Goal: Task Accomplishment & Management: Complete application form

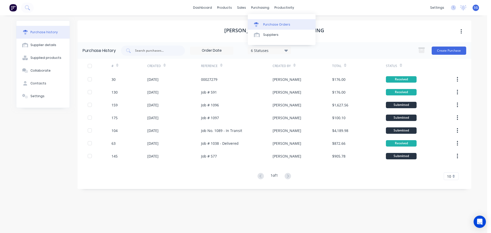
click at [262, 23] on link "Purchase Orders" at bounding box center [282, 24] width 68 height 10
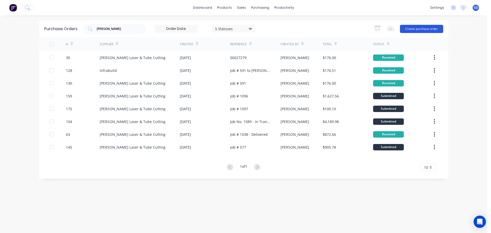
click at [410, 29] on button "Create purchase order" at bounding box center [421, 29] width 43 height 8
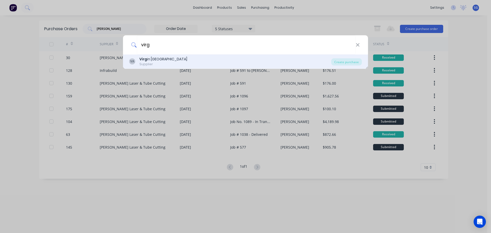
type input "virg"
click at [156, 67] on div "VA Virg in [GEOGRAPHIC_DATA] Supplier Create purchase" at bounding box center [245, 62] width 245 height 14
click at [152, 63] on div "Supplier" at bounding box center [163, 64] width 48 height 5
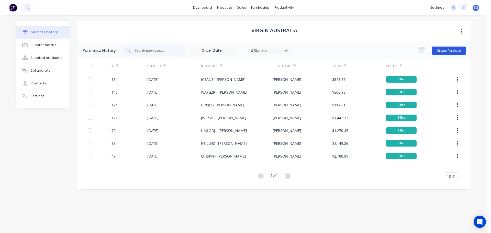
click at [443, 50] on button "Create Purchase" at bounding box center [449, 51] width 35 height 8
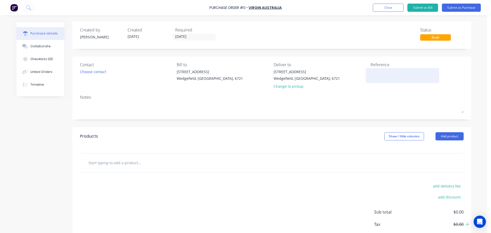
click at [379, 70] on textarea at bounding box center [403, 75] width 64 height 12
paste textarea "JIMXXQ"
type textarea "[PERSON_NAME]"
type textarea "x"
type textarea "[PERSON_NAME]"
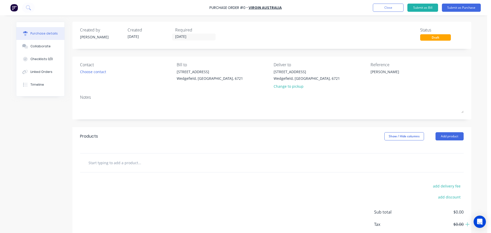
click at [112, 163] on input "text" at bounding box center [139, 163] width 102 height 10
type textarea "x"
type input "F"
type textarea "x"
type input "Fl"
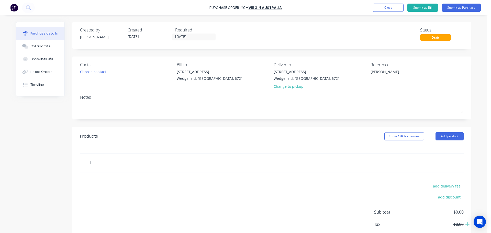
type textarea "x"
type input "Fli"
type textarea "x"
type input "Flig"
type textarea "x"
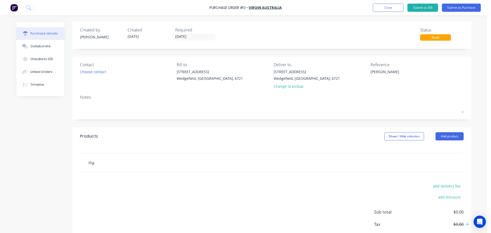
type input "Fligh"
type textarea "x"
type input "Flight"
type textarea "x"
type input "Flight"
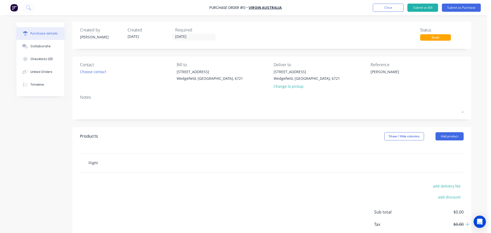
type textarea "x"
type input "Flight f"
type textarea "x"
type input "Flight for"
type textarea "x"
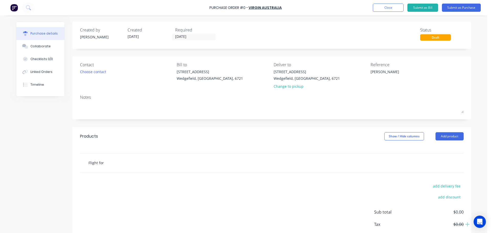
type input "Flight for"
type textarea "x"
type input "Flight for L"
type textarea "x"
type input "Flight for Le"
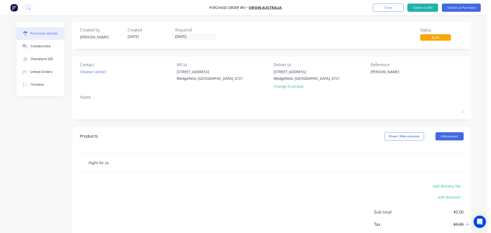
type textarea "x"
type input "Flight for [PERSON_NAME]"
type textarea "x"
type input "Flight for [PERSON_NAME]"
type textarea "x"
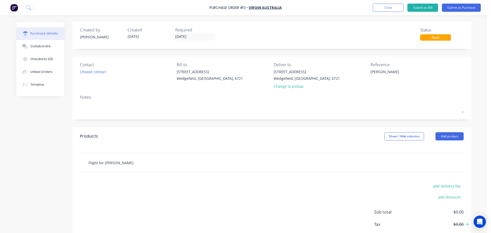
type input "Flight for [PERSON_NAME]"
type textarea "x"
type input "Flight for [PERSON_NAME]"
type textarea "x"
type input "Flight for [PERSON_NAME]"
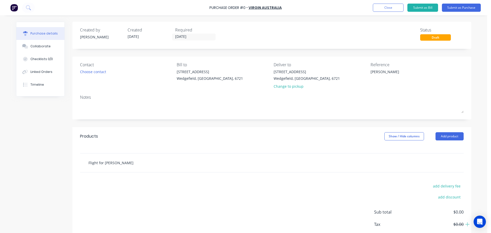
type textarea "x"
type input "Flight for [PERSON_NAME]"
type textarea "x"
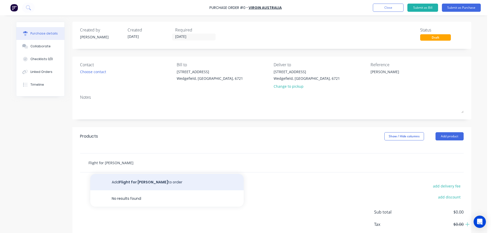
type input "Flight for [PERSON_NAME]"
click at [125, 181] on button "Add Flight for [PERSON_NAME] to order" at bounding box center [167, 182] width 154 height 16
type textarea "x"
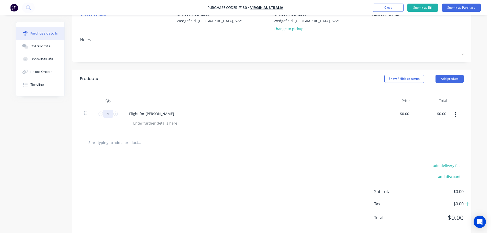
scroll to position [66, 0]
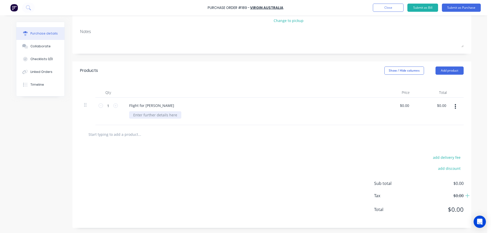
type textarea "x"
click at [154, 113] on div at bounding box center [155, 114] width 52 height 7
type textarea "x"
type input "0.00"
click at [403, 106] on input "0.00" at bounding box center [406, 105] width 10 height 7
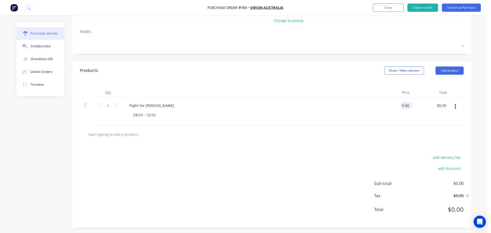
click at [403, 106] on input "0.00" at bounding box center [406, 105] width 10 height 7
type textarea "x"
type input "0.00"
click at [403, 107] on input "0.00" at bounding box center [406, 105] width 10 height 7
type textarea "x"
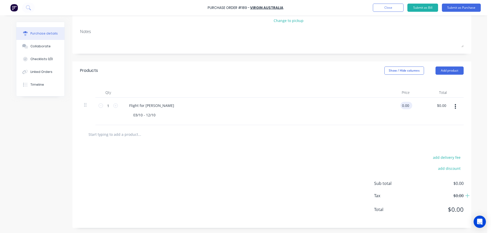
click at [403, 107] on input "0.00" at bounding box center [406, 105] width 10 height 7
paste input "2,385.37"
type input "$0.00"
type input "0.00"
type textarea "x"
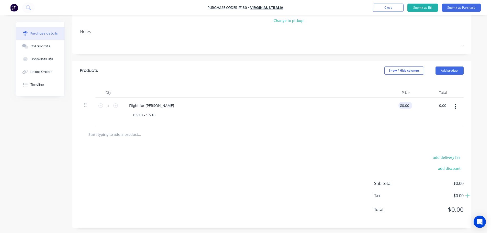
type input "$0.00"
click at [409, 104] on div "$0.00 $0.00" at bounding box center [406, 105] width 14 height 7
type textarea "x"
type input "0.00"
click at [407, 106] on input "0.00" at bounding box center [405, 105] width 12 height 7
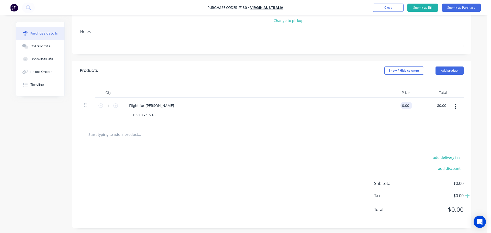
type textarea "x"
drag, startPoint x: 407, startPoint y: 106, endPoint x: 397, endPoint y: 106, distance: 10.7
click at [397, 106] on div "0.00 0.00" at bounding box center [395, 111] width 37 height 27
paste input "2,385.37"
type input "$0.00"
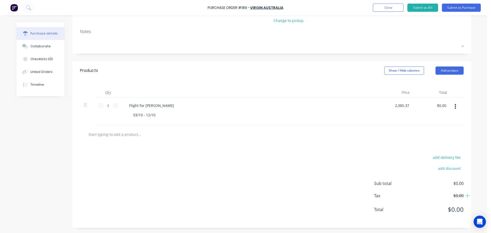
type input "0.00"
type textarea "x"
type input "0.00"
type textarea "x"
type input "0.00"
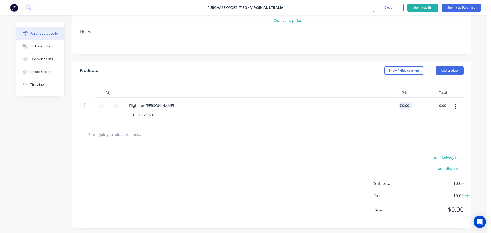
type input "$0.00"
click at [406, 107] on input "0.00" at bounding box center [405, 105] width 12 height 7
type textarea "x"
click at [406, 107] on input "0.00" at bounding box center [406, 105] width 10 height 7
type input "2385.37"
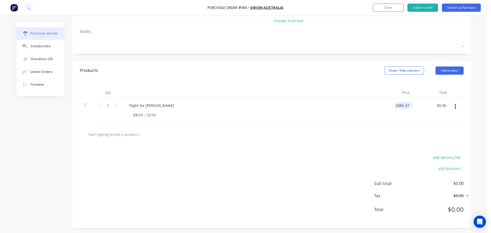
type textarea "x"
type input "$2,385.37"
type input "2385.37"
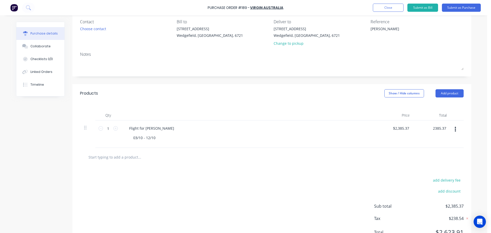
scroll to position [0, 0]
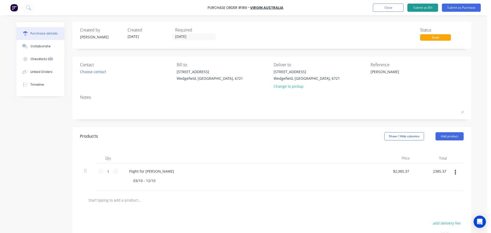
type textarea "x"
type input "$2,385.37"
click at [422, 8] on button "Submit as Bill" at bounding box center [423, 8] width 31 height 8
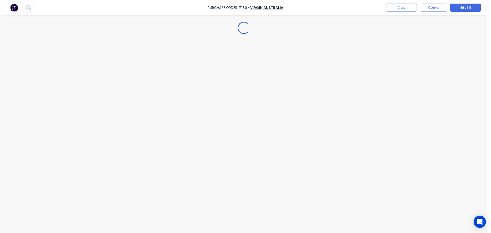
type textarea "x"
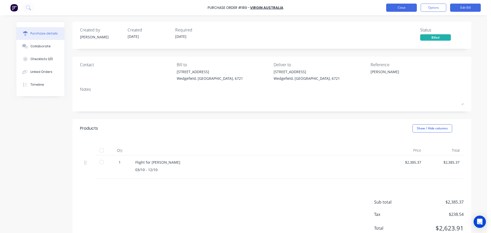
click at [388, 8] on button "Close" at bounding box center [401, 8] width 31 height 8
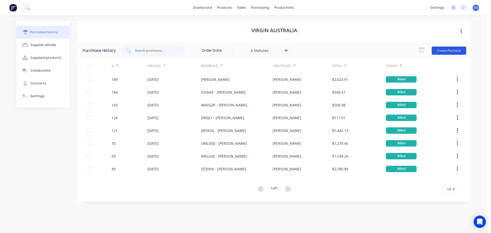
click at [452, 50] on button "Create Purchase" at bounding box center [449, 51] width 35 height 8
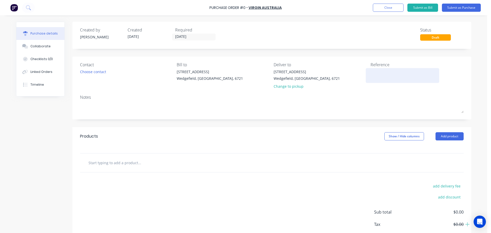
click at [382, 79] on textarea at bounding box center [403, 75] width 64 height 12
paste textarea "CMKQUX"
type textarea "CMKQUX"
type textarea "x"
type textarea "CMKQUX -"
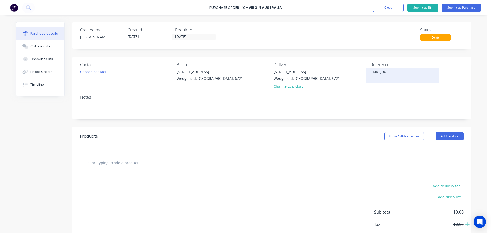
type textarea "x"
type textarea "CMKQUX -"
type textarea "x"
type textarea "CMKQUX - L"
type textarea "x"
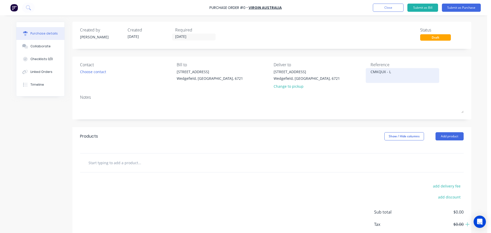
type textarea "CMKQUX - Le"
type textarea "x"
type textarea "CMKQUX - [PERSON_NAME]"
type textarea "x"
type textarea "CMKQUX - [PERSON_NAME]"
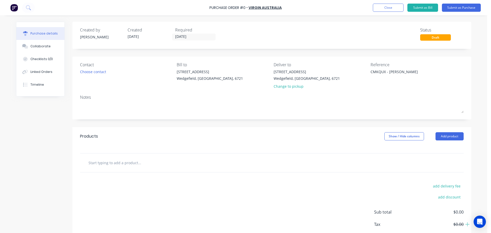
click at [96, 163] on input "text" at bounding box center [139, 163] width 102 height 10
type textarea "x"
type input "F"
type textarea "x"
type input "Fl"
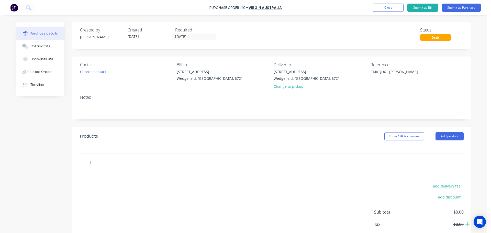
type textarea "x"
type input "Fli"
type textarea "x"
type input "Flig"
type textarea "x"
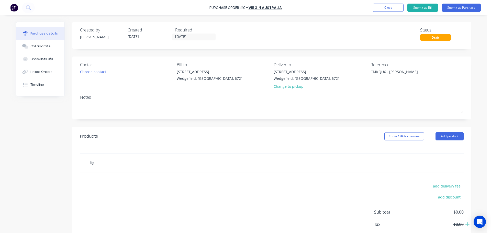
type input "Fligh"
type textarea "x"
type input "Flight"
type textarea "x"
type input "Flight"
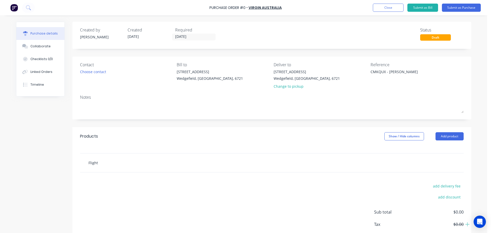
type textarea "x"
type input "Flight f"
type textarea "x"
type input "Flight fo"
type textarea "x"
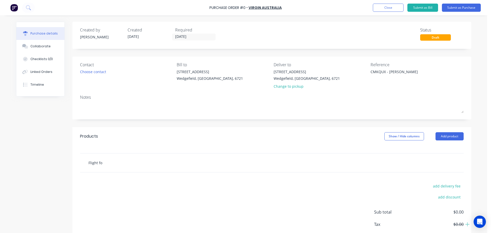
type input "Flight for"
type textarea "x"
type input "Flight for"
type textarea "x"
type input "Flight for L"
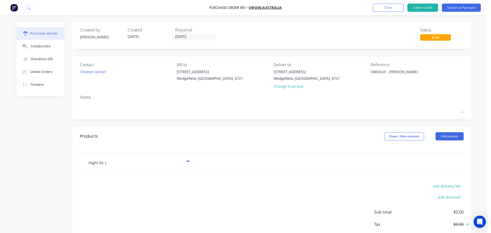
type textarea "x"
type input "Flight for Le"
type textarea "x"
type input "Flight for [PERSON_NAME]"
type textarea "x"
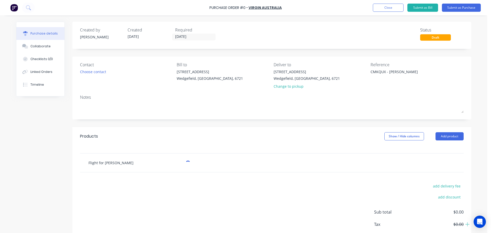
type input "Flight for [PERSON_NAME]"
type textarea "x"
type input "Flight for [PERSON_NAME]"
type textarea "x"
type input "Flight for [PERSON_NAME]"
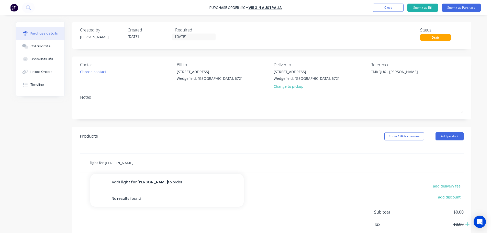
type textarea "x"
type input "Flight for [PERSON_NAME]"
type textarea "x"
type input "Flight for [PERSON_NAME]"
type textarea "x"
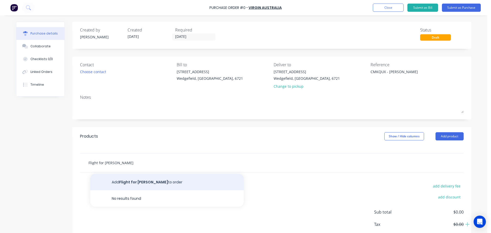
type input "Flight for [PERSON_NAME]"
click at [134, 181] on button "Add Flight for [PERSON_NAME] to order" at bounding box center [167, 182] width 154 height 16
type textarea "x"
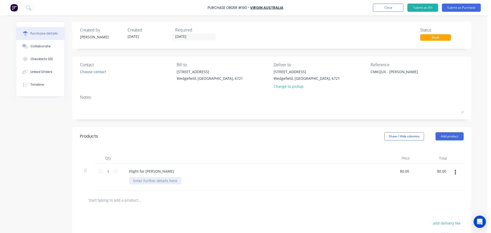
type textarea "x"
click at [144, 180] on div at bounding box center [155, 180] width 52 height 7
type textarea "x"
type input "0.00"
click at [400, 172] on input "0.00" at bounding box center [405, 171] width 12 height 7
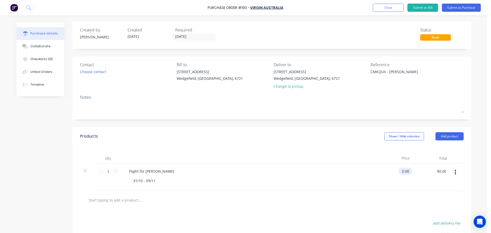
type textarea "x"
click at [401, 172] on input "0.00" at bounding box center [406, 171] width 10 height 7
type input "1936.34"
type textarea "x"
type input "$1,936.34"
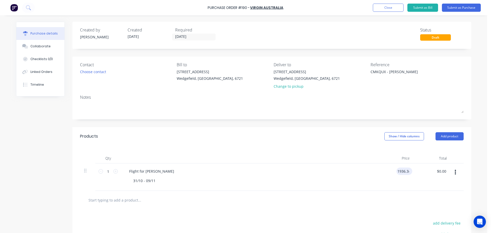
type input "1936.34"
type textarea "x"
type input "1936.34"
type textarea "x"
type input "$1,936.34"
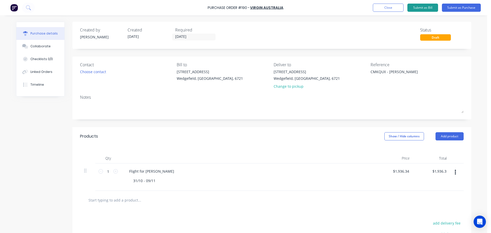
click at [428, 7] on button "Submit as Bill" at bounding box center [423, 8] width 31 height 8
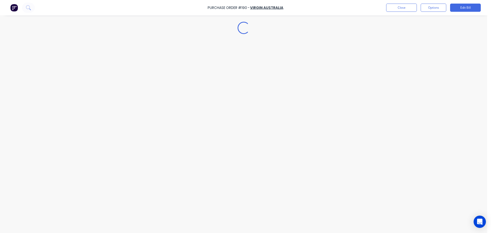
type textarea "x"
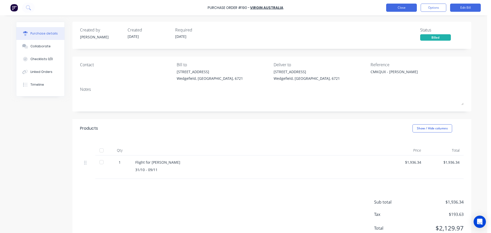
click at [403, 7] on button "Close" at bounding box center [401, 8] width 31 height 8
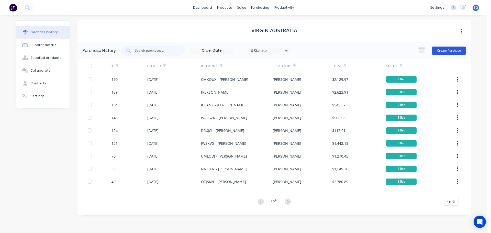
click at [442, 51] on button "Create Purchase" at bounding box center [449, 51] width 35 height 8
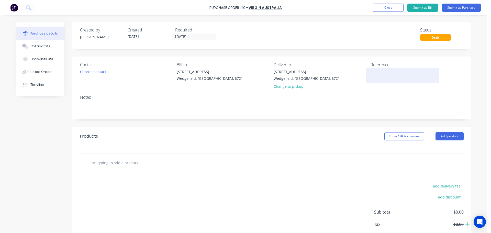
click at [385, 75] on textarea at bounding box center [403, 75] width 64 height 12
paste textarea "QVGORM"
type textarea "[PERSON_NAME]"
type textarea "x"
type textarea "[PERSON_NAME]"
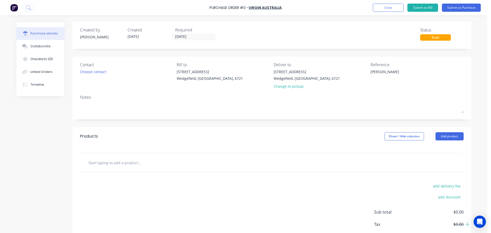
click at [114, 165] on input "text" at bounding box center [139, 163] width 102 height 10
type textarea "x"
type input "F"
type textarea "x"
type input "Fl"
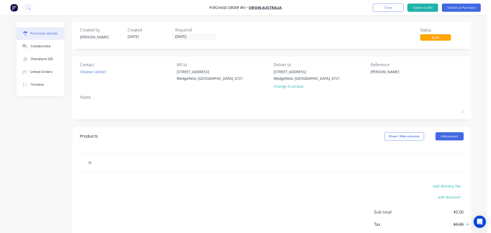
type textarea "x"
type input "Fli"
type textarea "x"
type input "Flig"
type textarea "x"
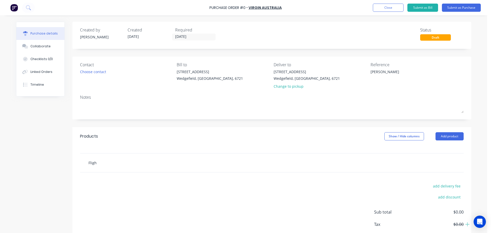
type input "Flight"
type textarea "x"
type input "Flight"
type textarea "x"
type input "Flight f"
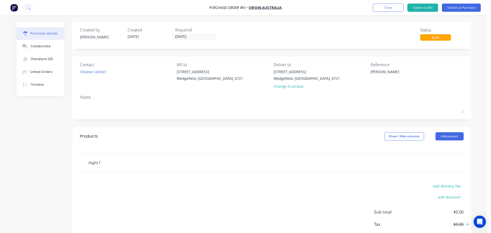
type textarea "x"
type input "Flight for"
type textarea "x"
type input "Flight for"
type textarea "x"
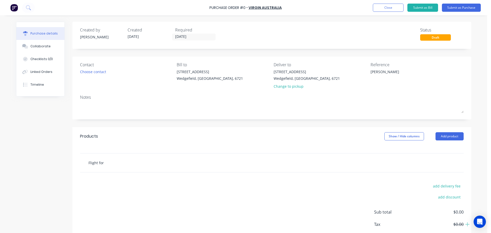
type input "Flight for L"
type textarea "x"
type input "Flight for Le"
type textarea "x"
type input "Flight for [PERSON_NAME]"
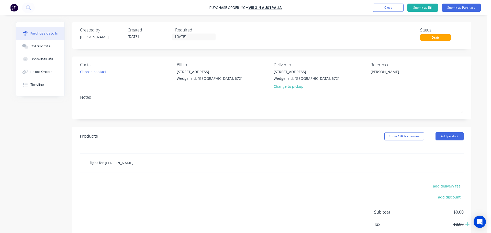
type textarea "x"
type input "Flight for [PERSON_NAME]"
type textarea "x"
type input "Flight for [PERSON_NAME]"
type textarea "x"
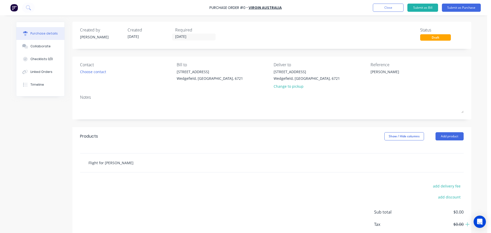
type input "Flight for [PERSON_NAME]"
type textarea "x"
type input "Flight for [PERSON_NAME]"
type textarea "x"
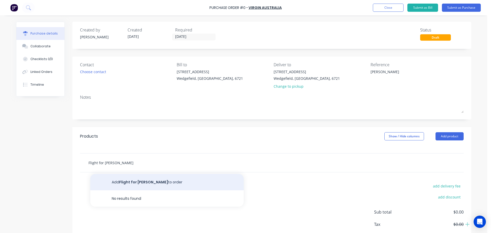
type input "Flight for [PERSON_NAME]"
click at [125, 183] on button "Add Flight for [PERSON_NAME] to order" at bounding box center [167, 182] width 154 height 16
type textarea "x"
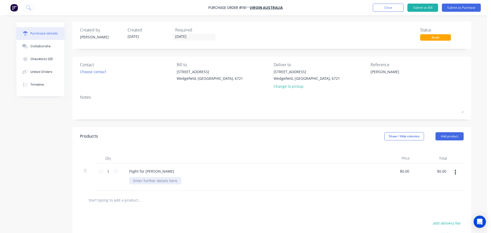
type textarea "x"
click at [137, 180] on div at bounding box center [155, 180] width 52 height 7
type textarea "x"
type input "0.00"
click at [401, 175] on div "0.00 0.00" at bounding box center [406, 171] width 10 height 7
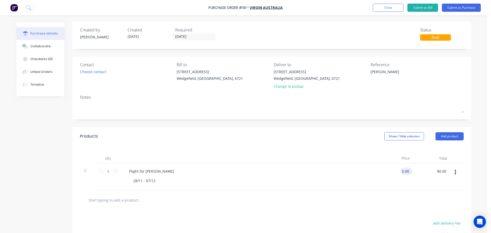
type textarea "x"
click at [400, 175] on div "$0.00 $0.00" at bounding box center [405, 171] width 12 height 7
type input "0"
type input "1255.33"
type textarea "x"
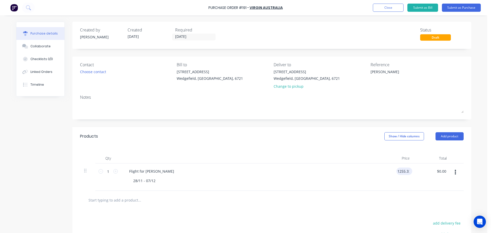
type input "$1,255.33"
type input "1255.33"
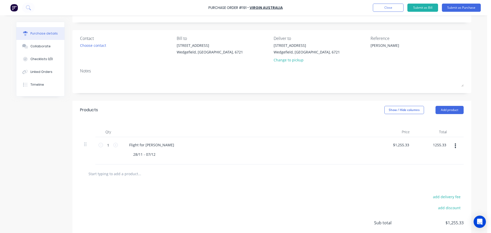
scroll to position [66, 0]
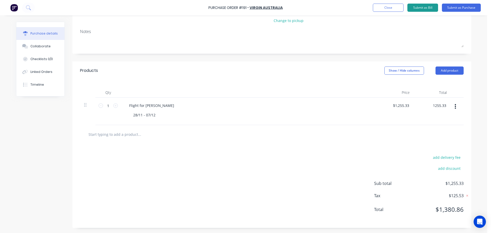
type textarea "x"
type input "$1,255.33"
click at [417, 8] on button "Submit as Bill" at bounding box center [423, 8] width 31 height 8
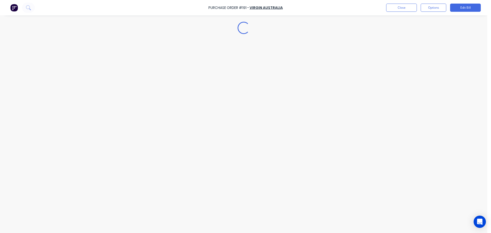
scroll to position [0, 0]
type textarea "x"
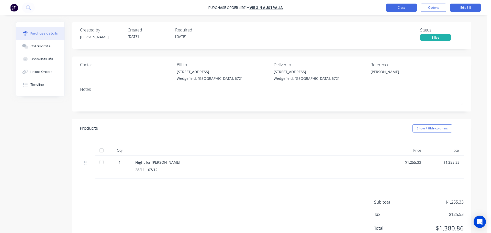
click at [394, 8] on button "Close" at bounding box center [401, 8] width 31 height 8
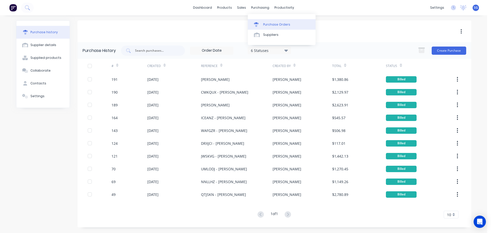
click at [275, 21] on link "Purchase Orders" at bounding box center [282, 24] width 68 height 10
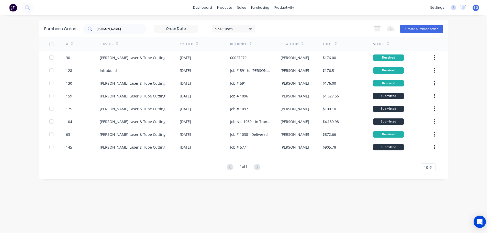
click at [111, 27] on input "[PERSON_NAME]" at bounding box center [117, 28] width 42 height 5
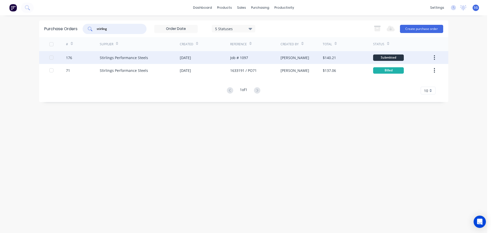
type input "stirling"
click at [179, 58] on div "Stirlings Performance Steels" at bounding box center [140, 57] width 80 height 13
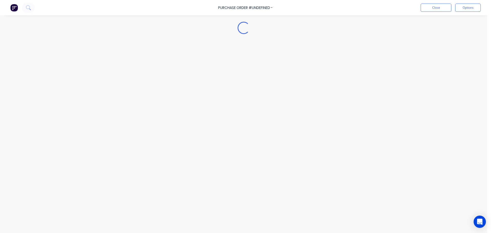
type textarea "x"
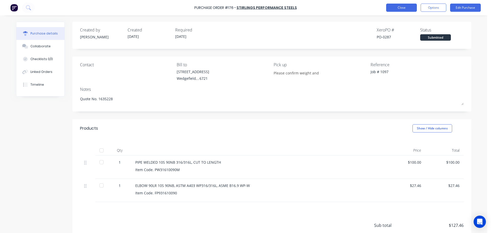
click at [393, 6] on button "Close" at bounding box center [401, 8] width 31 height 8
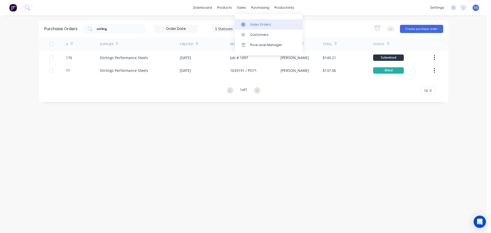
click at [255, 23] on div "Sales Orders" at bounding box center [260, 24] width 21 height 5
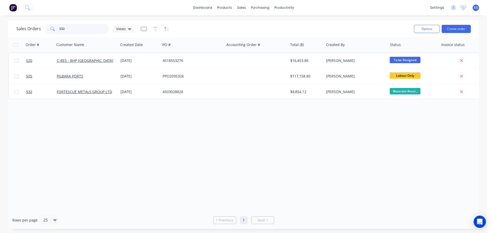
click at [66, 31] on input "532" at bounding box center [84, 29] width 50 height 10
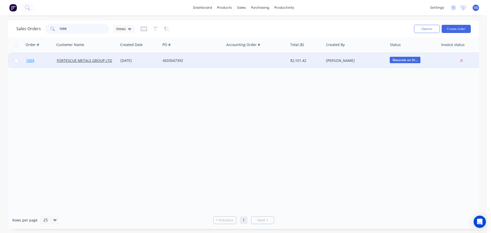
type input "1059"
click at [31, 61] on span "1059" at bounding box center [30, 60] width 8 height 5
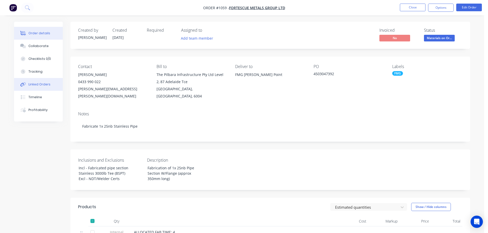
click at [30, 83] on div "Linked Orders" at bounding box center [39, 84] width 22 height 5
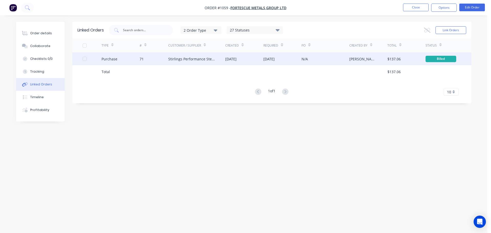
click at [148, 61] on div "71" at bounding box center [154, 58] width 29 height 13
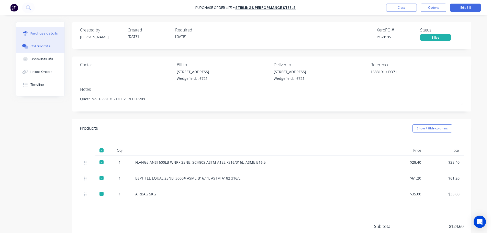
click at [34, 45] on div "Collaborate" at bounding box center [40, 46] width 20 height 5
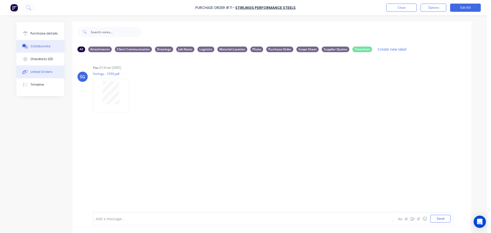
click at [44, 71] on div "Linked Orders" at bounding box center [41, 72] width 22 height 5
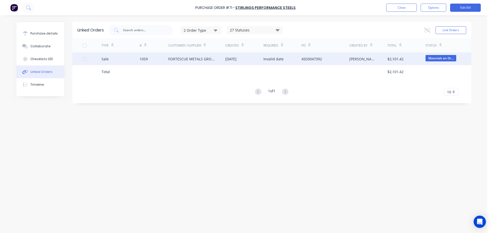
click at [141, 60] on div "1059" at bounding box center [144, 58] width 8 height 5
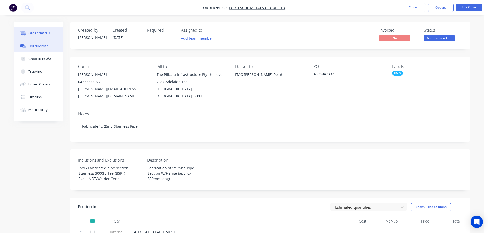
click at [36, 47] on div "Collaborate" at bounding box center [38, 46] width 20 height 5
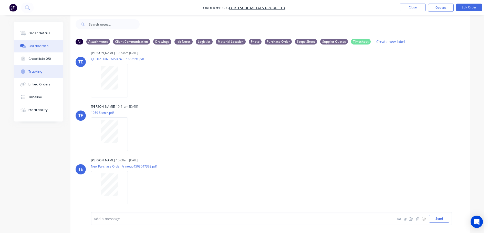
scroll to position [10, 0]
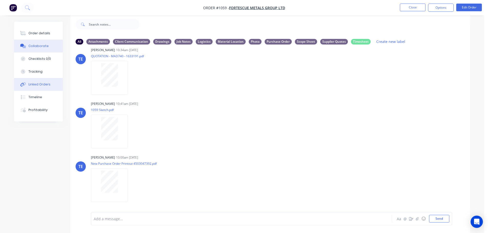
click at [33, 86] on div "Linked Orders" at bounding box center [39, 84] width 22 height 5
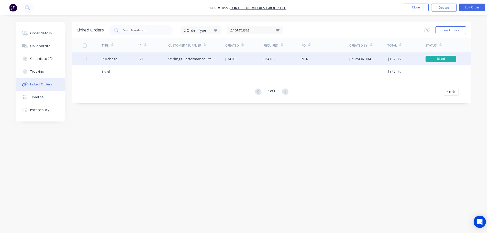
click at [141, 61] on div "71" at bounding box center [142, 58] width 4 height 5
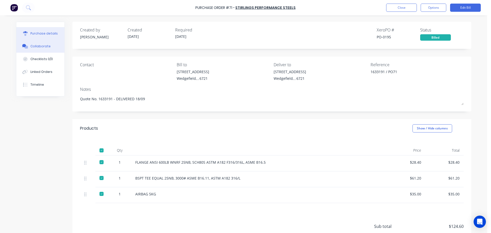
click at [43, 51] on button "Collaborate" at bounding box center [40, 46] width 48 height 13
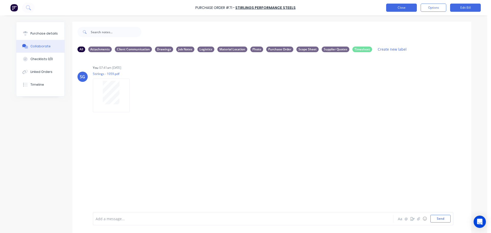
click at [398, 6] on button "Close" at bounding box center [401, 8] width 31 height 8
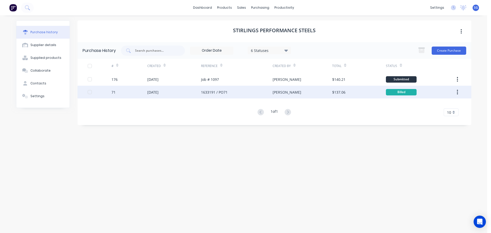
click at [152, 93] on div "[DATE]" at bounding box center [152, 92] width 11 height 5
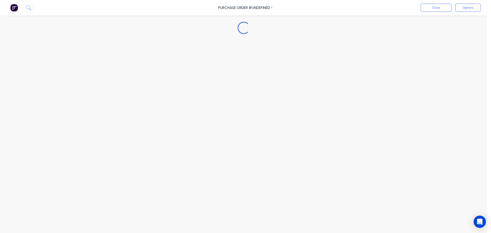
type textarea "x"
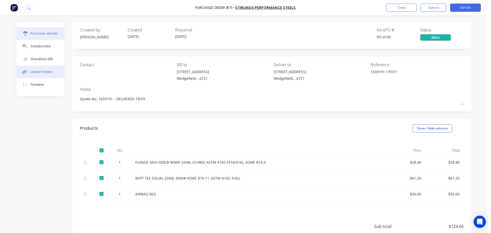
click at [42, 72] on div "Linked Orders" at bounding box center [41, 72] width 22 height 5
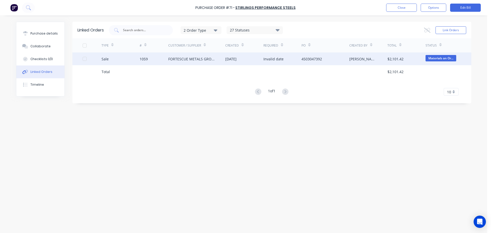
click at [144, 59] on div "1059" at bounding box center [144, 58] width 8 height 5
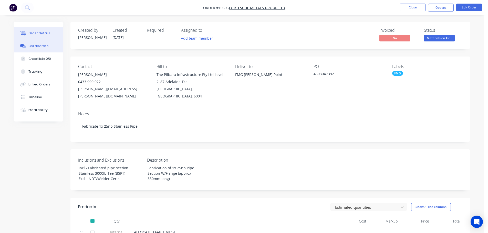
click at [31, 47] on div "Collaborate" at bounding box center [38, 46] width 20 height 5
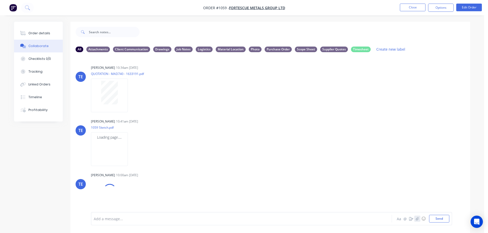
click at [416, 220] on icon "button" at bounding box center [416, 219] width 3 height 4
click at [448, 222] on button "Send" at bounding box center [439, 219] width 20 height 8
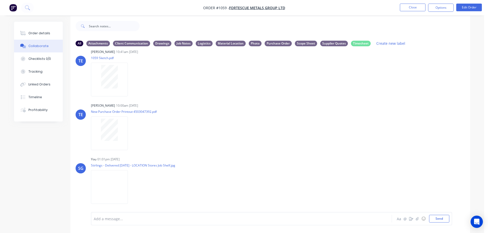
scroll to position [8, 0]
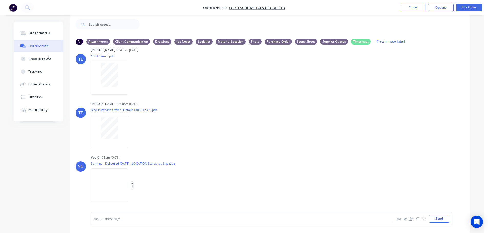
click at [133, 185] on button "button" at bounding box center [132, 185] width 2 height 7
click at [150, 175] on button "Labels" at bounding box center [166, 175] width 58 height 12
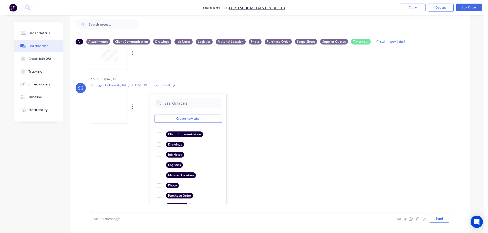
scroll to position [144, 0]
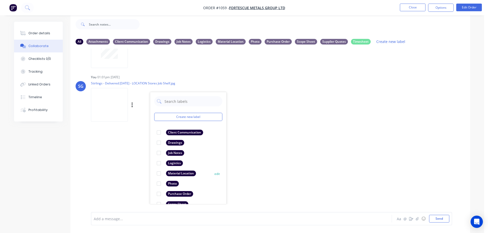
click at [159, 174] on div at bounding box center [159, 173] width 10 height 10
click at [306, 146] on div "[PERSON_NAME] 10:34am [DATE] QUOTATION - MAD740 - 1633191.pdf Labels Download D…" at bounding box center [269, 127] width 399 height 156
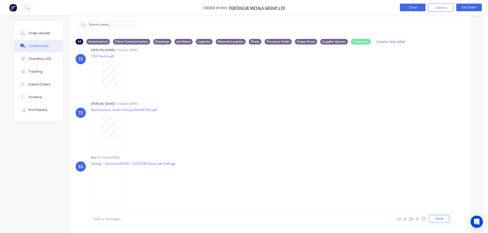
click at [414, 4] on button "Close" at bounding box center [413, 8] width 26 height 8
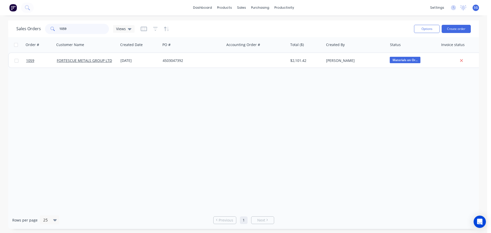
drag, startPoint x: 68, startPoint y: 32, endPoint x: 18, endPoint y: 26, distance: 50.3
click at [18, 27] on div "Sales Orders 1059 Views" at bounding box center [75, 29] width 118 height 10
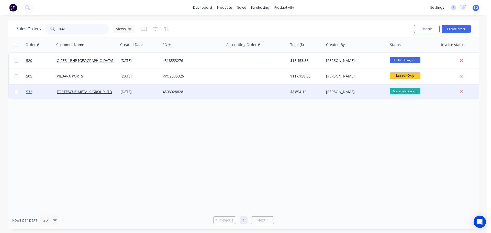
type input "532"
click at [27, 91] on span "532" at bounding box center [29, 91] width 6 height 5
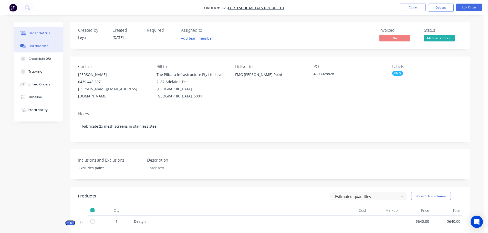
click at [43, 46] on div "Collaborate" at bounding box center [38, 46] width 20 height 5
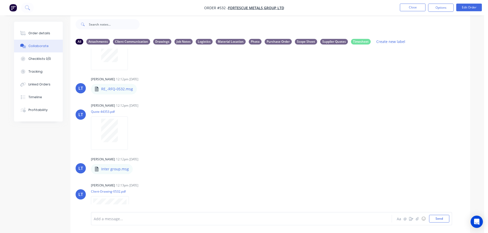
scroll to position [106, 0]
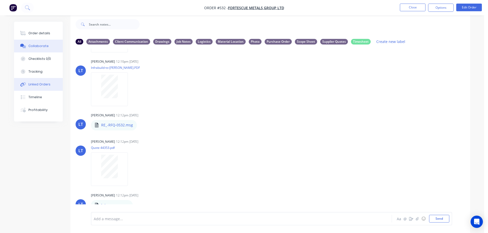
click at [34, 84] on div "Linked Orders" at bounding box center [39, 84] width 22 height 5
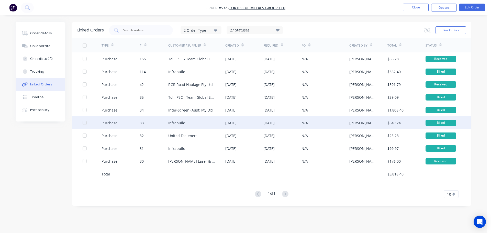
click at [193, 117] on div "Infrabuild" at bounding box center [196, 122] width 57 height 13
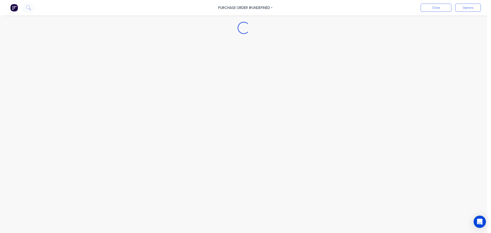
type textarea "x"
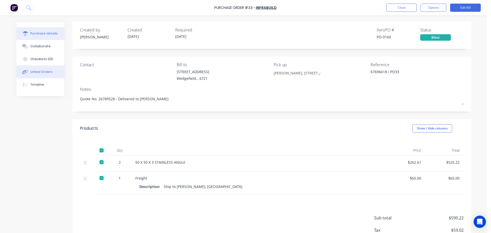
click at [43, 70] on div "Linked Orders" at bounding box center [41, 72] width 22 height 5
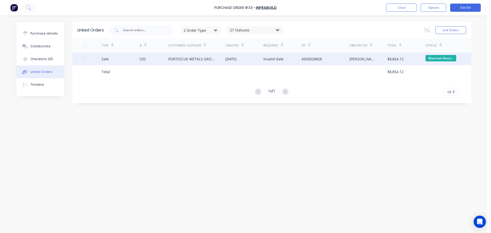
click at [140, 59] on div "532" at bounding box center [143, 58] width 6 height 5
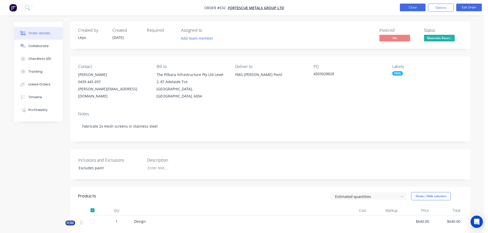
click at [400, 7] on button "Close" at bounding box center [413, 8] width 26 height 8
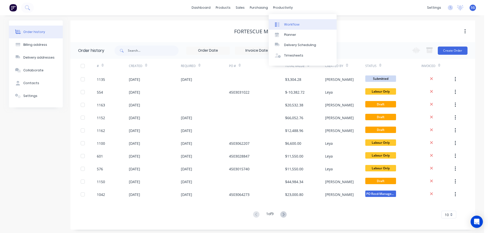
click at [283, 21] on link "Workflow" at bounding box center [302, 24] width 68 height 10
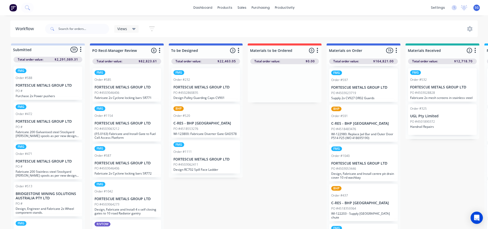
scroll to position [205, 0]
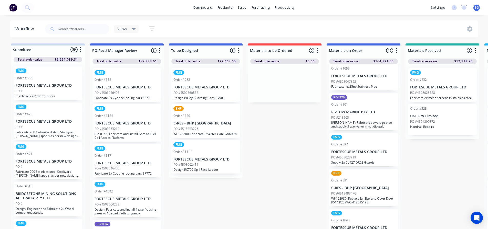
scroll to position [128, 0]
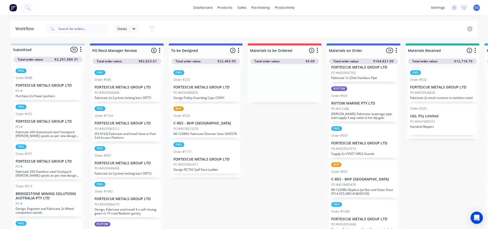
click at [443, 79] on div "Order #532" at bounding box center [442, 80] width 64 height 5
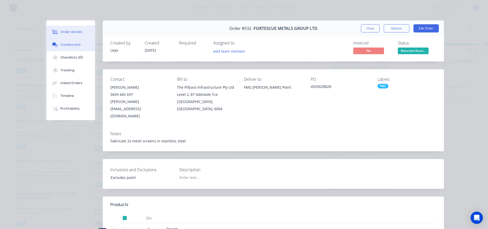
click at [60, 45] on div "Collaborate" at bounding box center [70, 44] width 20 height 5
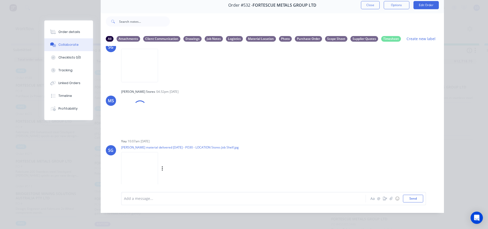
scroll to position [27, 0]
click at [161, 167] on icon "button" at bounding box center [161, 169] width 1 height 5
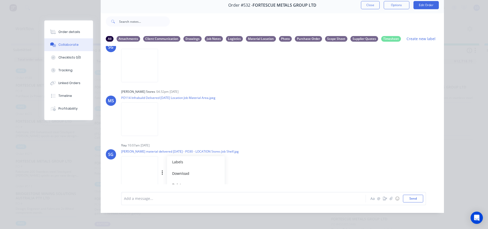
click at [268, 153] on div "You 10:07am [DATE] [PERSON_NAME] material delivered [DATE] - PO30 - LOCATION St…" at bounding box center [201, 165] width 160 height 46
drag, startPoint x: 230, startPoint y: 149, endPoint x: 120, endPoint y: 147, distance: 110.3
click at [121, 149] on p "[PERSON_NAME] material delivered [DATE] - PO30 - LOCATION Stores Job Shelf.jpg" at bounding box center [179, 151] width 117 height 4
copy p "[PERSON_NAME] material delivered [DATE] - PO30 - LOCATION Stores Job Shelf.jpg"
drag, startPoint x: 205, startPoint y: 163, endPoint x: 163, endPoint y: 162, distance: 41.7
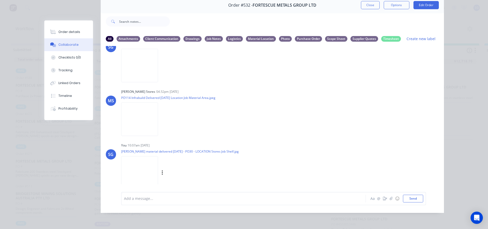
click at [205, 163] on div "Labels Download Delete" at bounding box center [179, 173] width 117 height 38
click at [160, 170] on div "Labels Download Delete" at bounding box center [189, 172] width 58 height 7
click at [161, 170] on div "Labels Download Delete" at bounding box center [189, 172] width 58 height 7
click at [161, 170] on icon "button" at bounding box center [162, 173] width 2 height 6
click at [179, 180] on button "Delete" at bounding box center [196, 181] width 58 height 12
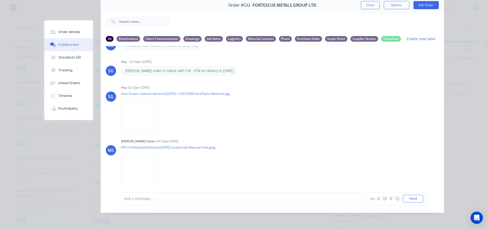
scroll to position [7, 0]
click at [389, 200] on icon "button" at bounding box center [390, 199] width 3 height 4
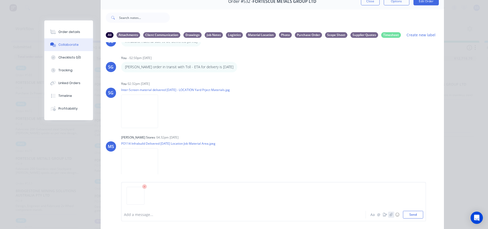
click at [388, 212] on button "button" at bounding box center [391, 215] width 6 height 6
click at [411, 217] on button "Send" at bounding box center [413, 215] width 20 height 8
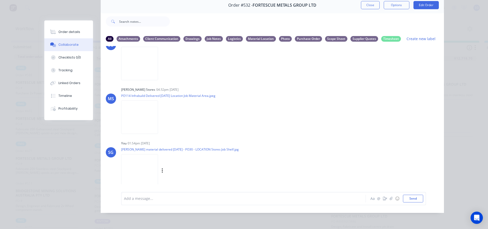
scroll to position [503, 0]
click at [160, 166] on div "Labels Download Delete" at bounding box center [189, 168] width 58 height 7
click at [161, 166] on icon "button" at bounding box center [162, 169] width 2 height 6
click at [177, 157] on button "Labels" at bounding box center [196, 158] width 58 height 12
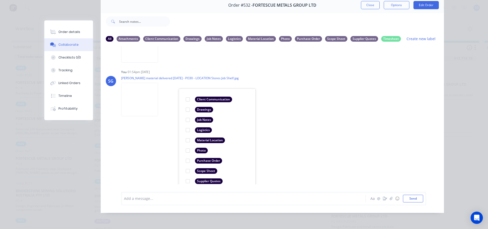
scroll to position [580, 0]
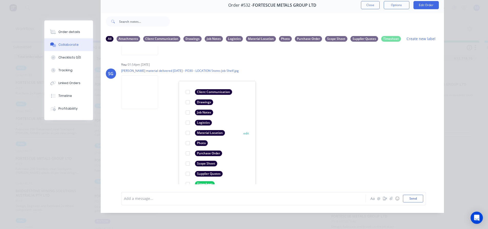
click at [185, 130] on div at bounding box center [187, 133] width 10 height 10
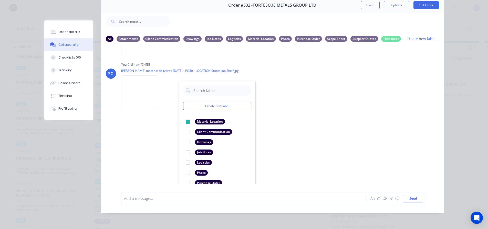
click at [340, 133] on div "LT [PERSON_NAME] 12:09pm [DATE] New Purchase Order Printout 4503028828.pdf Labe…" at bounding box center [272, 115] width 343 height 138
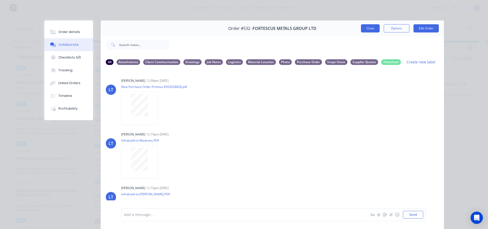
click at [366, 28] on button "Close" at bounding box center [370, 28] width 19 height 8
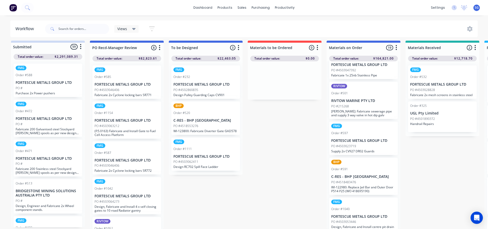
scroll to position [128, 0]
click at [351, 184] on p "PO #4518483476" at bounding box center [343, 182] width 25 height 5
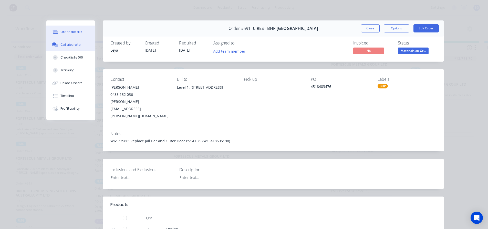
click at [62, 46] on div "Collaborate" at bounding box center [70, 44] width 20 height 5
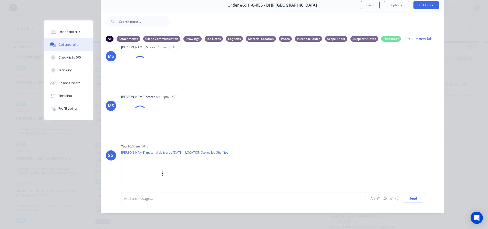
scroll to position [1034, 0]
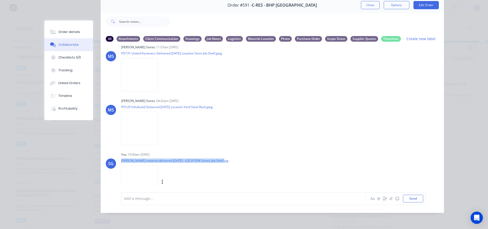
drag, startPoint x: 221, startPoint y: 153, endPoint x: 117, endPoint y: 154, distance: 103.9
click at [117, 154] on div "SG You 10:00am [DATE] [PERSON_NAME] material delivered [DATE] - LOCATION Stores…" at bounding box center [272, 174] width 343 height 46
copy p "[PERSON_NAME] material delivered [DATE] - LOCATION Stores Job Shelf.jpg"
click at [161, 180] on icon "button" at bounding box center [161, 182] width 1 height 5
click at [178, 180] on button "Delete" at bounding box center [196, 186] width 58 height 12
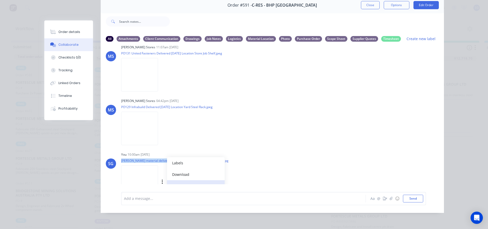
scroll to position [989, 0]
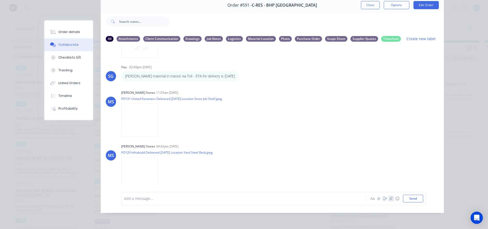
click at [389, 200] on icon "button" at bounding box center [390, 199] width 3 height 4
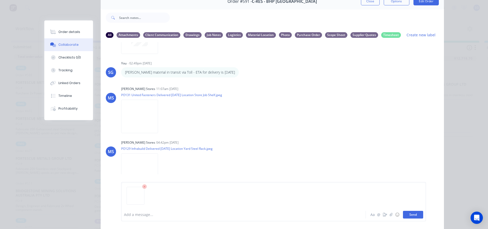
click at [411, 215] on button "Send" at bounding box center [413, 215] width 20 height 8
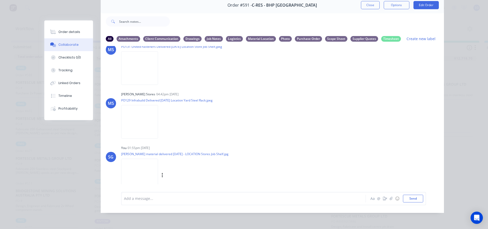
scroll to position [1043, 0]
click at [161, 172] on icon "button" at bounding box center [161, 174] width 1 height 5
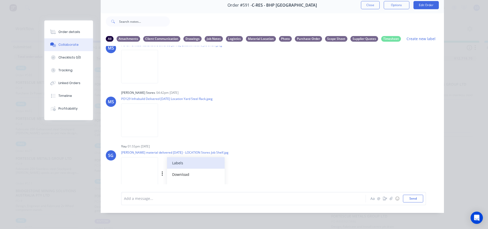
click at [172, 157] on button "Labels" at bounding box center [196, 163] width 58 height 12
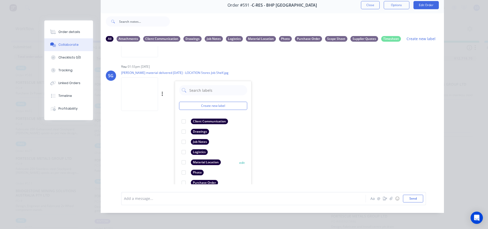
click at [181, 157] on div at bounding box center [183, 162] width 10 height 10
click at [281, 197] on div at bounding box center [236, 198] width 224 height 5
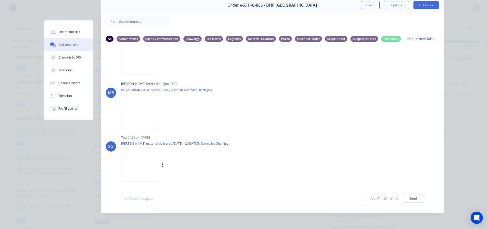
scroll to position [1043, 0]
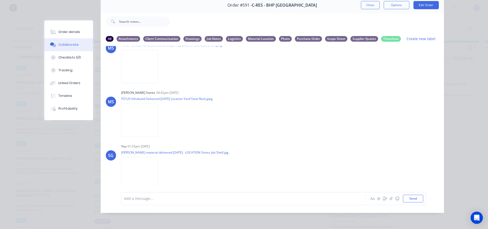
drag, startPoint x: 363, startPoint y: 3, endPoint x: 305, endPoint y: 6, distance: 57.9
click at [363, 4] on button "Close" at bounding box center [370, 5] width 19 height 8
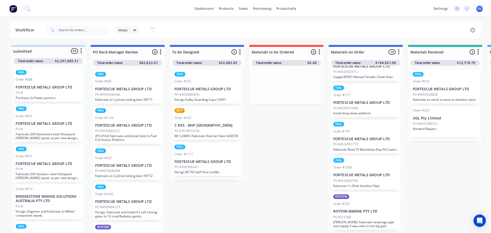
scroll to position [0, 0]
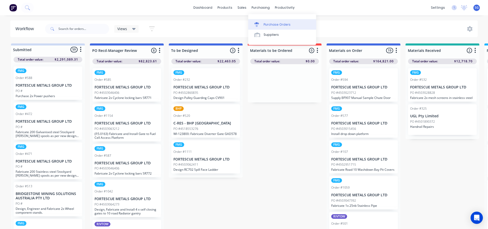
click at [264, 23] on div "Purchase Orders" at bounding box center [276, 24] width 27 height 5
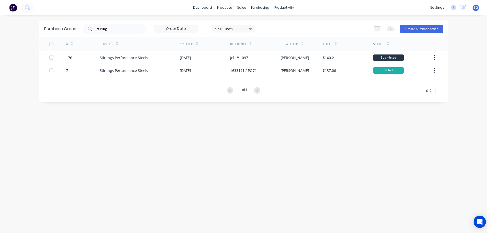
click at [126, 25] on div "stirling" at bounding box center [115, 29] width 64 height 10
drag, startPoint x: 122, startPoint y: 27, endPoint x: 27, endPoint y: 20, distance: 95.5
click at [28, 25] on div "dashboard products sales purchasing productivity dashboard products Product Cat…" at bounding box center [244, 116] width 488 height 233
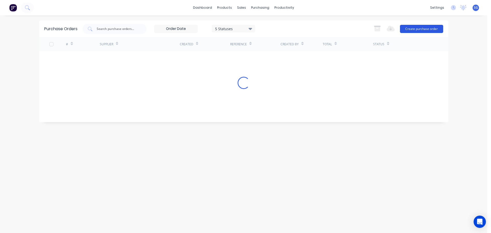
click at [418, 27] on button "Create purchase order" at bounding box center [421, 29] width 43 height 8
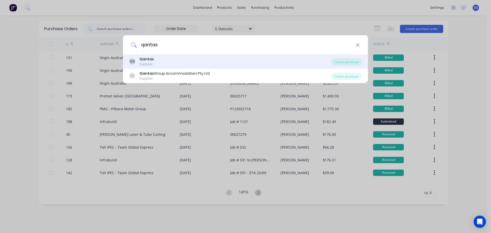
click at [148, 63] on div "Supplier" at bounding box center [146, 64] width 15 height 5
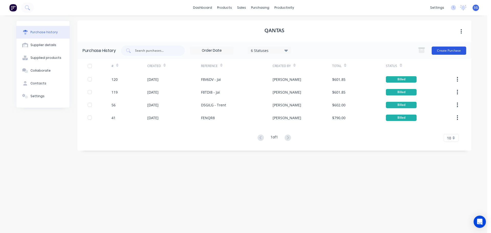
click at [439, 50] on button "Create Purchase" at bounding box center [449, 51] width 35 height 8
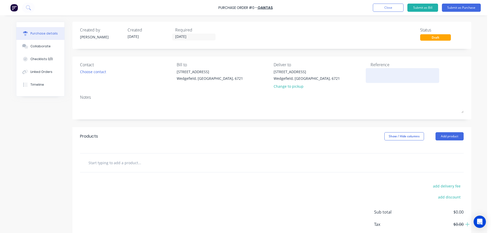
click at [381, 71] on textarea at bounding box center [403, 75] width 64 height 12
paste textarea "DYWL5N"
click at [97, 162] on input "text" at bounding box center [139, 163] width 102 height 10
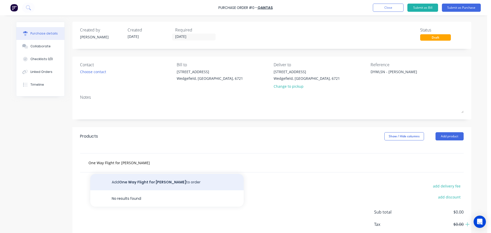
click at [137, 180] on button "Add One Way Flight for [PERSON_NAME] to order" at bounding box center [167, 182] width 154 height 16
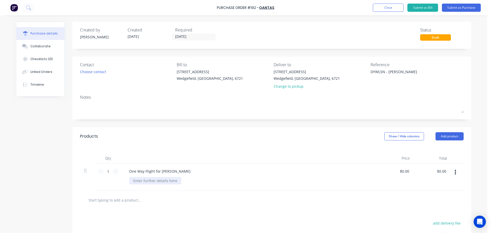
click at [146, 181] on div at bounding box center [155, 180] width 52 height 7
click at [407, 171] on input "0.00" at bounding box center [405, 171] width 12 height 7
click at [407, 171] on input "0.00" at bounding box center [406, 171] width 10 height 7
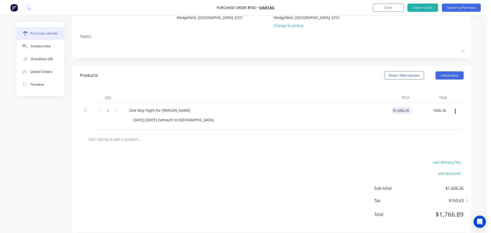
scroll to position [66, 0]
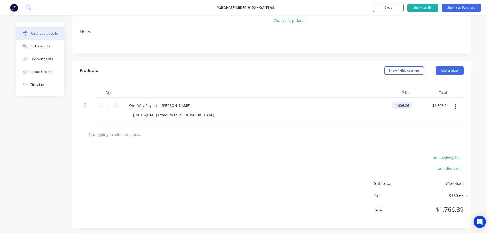
click at [395, 107] on input "1606.26" at bounding box center [401, 105] width 19 height 7
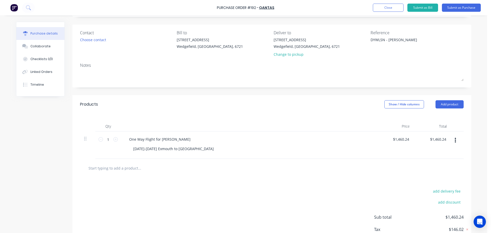
scroll to position [0, 0]
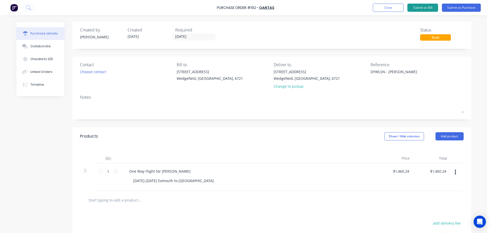
click at [415, 6] on button "Submit as Bill" at bounding box center [423, 8] width 31 height 8
